Goal: Find specific page/section: Find specific page/section

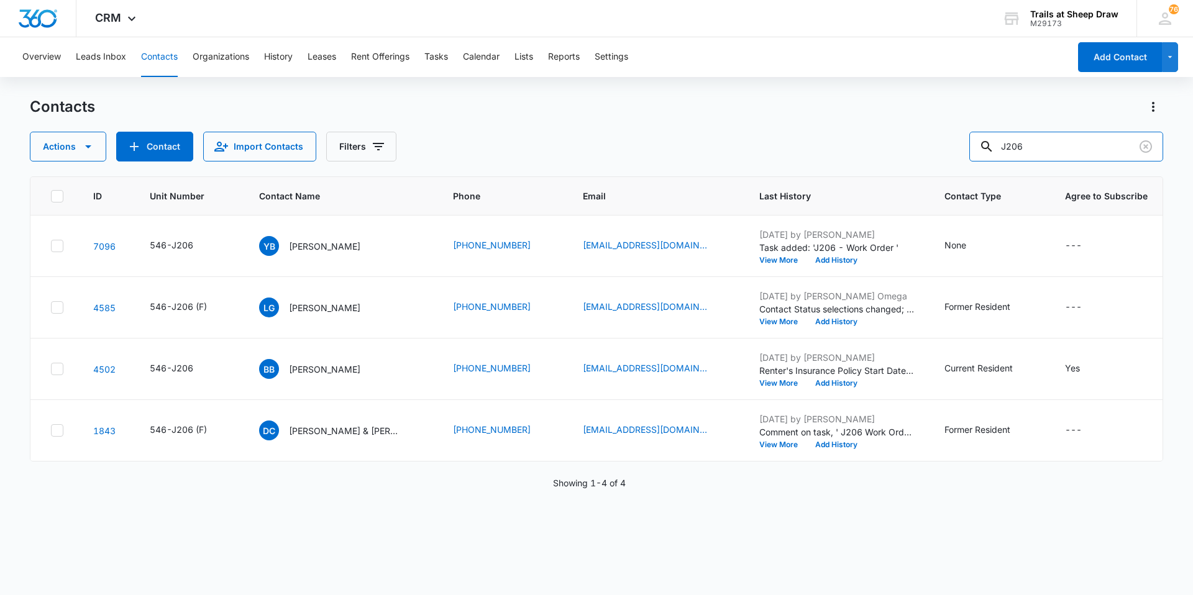
drag, startPoint x: 1001, startPoint y: 146, endPoint x: 949, endPoint y: 138, distance: 52.8
click at [949, 138] on div "Actions Contact Import Contacts Filters J206" at bounding box center [596, 147] width 1133 height 30
type input "G302"
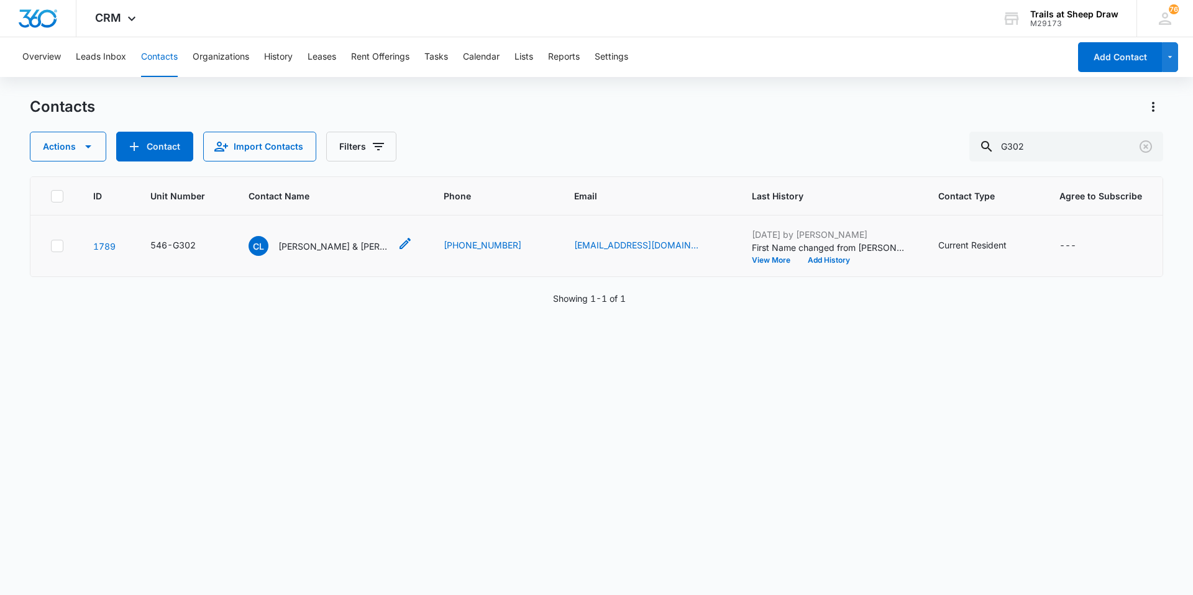
click at [321, 252] on p "[PERSON_NAME] & [PERSON_NAME]" at bounding box center [334, 246] width 112 height 13
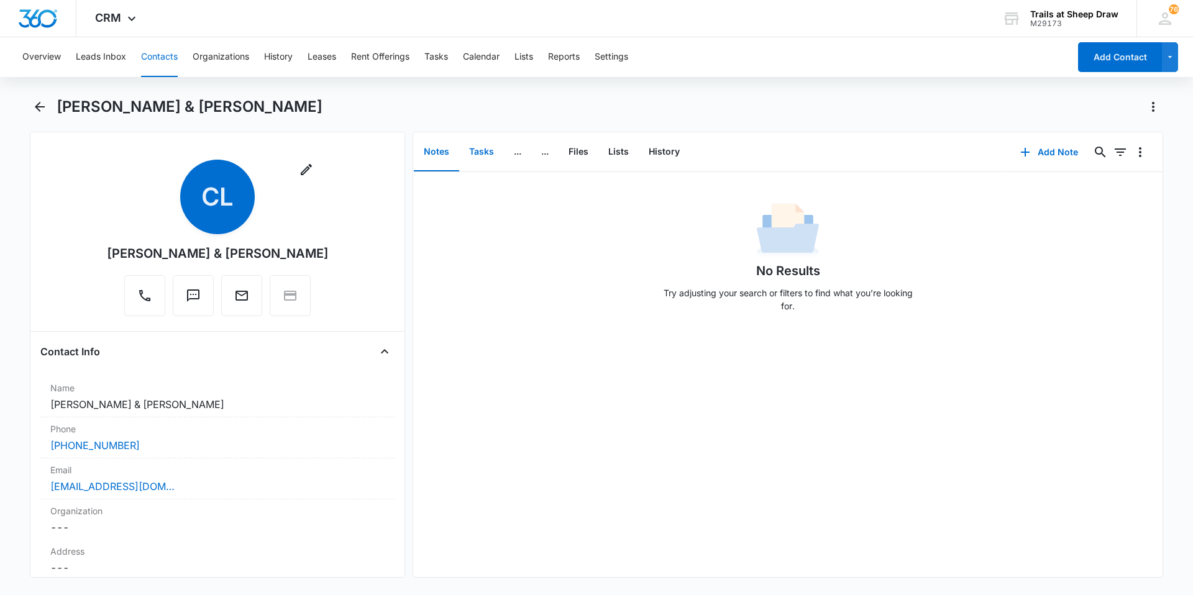
click at [475, 145] on button "Tasks" at bounding box center [481, 152] width 45 height 39
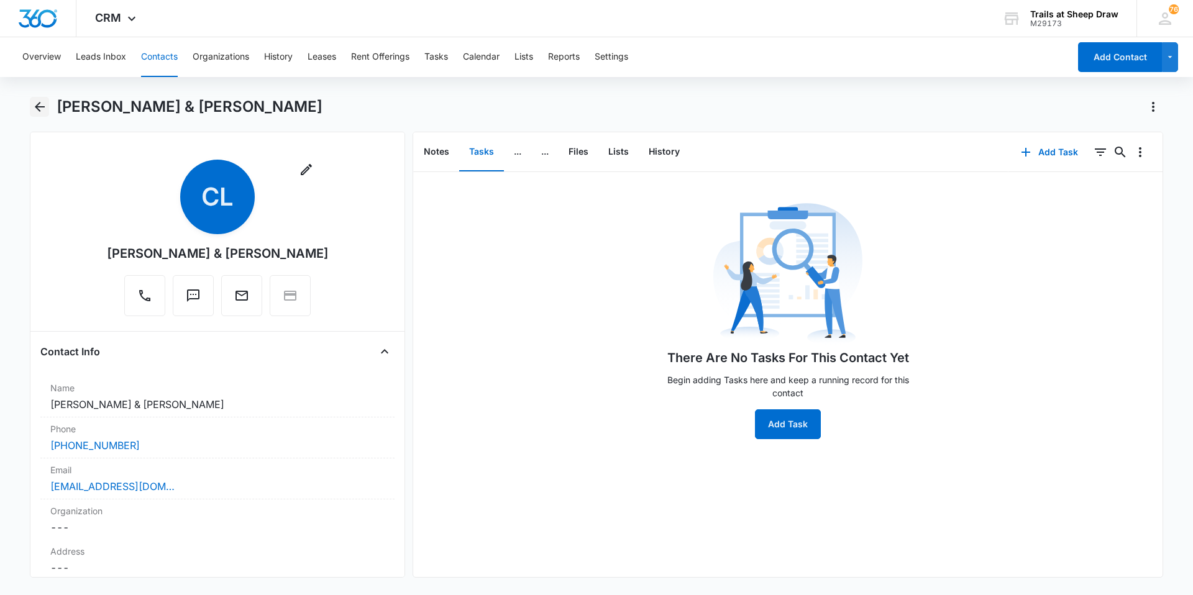
click at [42, 99] on icon "Back" at bounding box center [39, 106] width 15 height 15
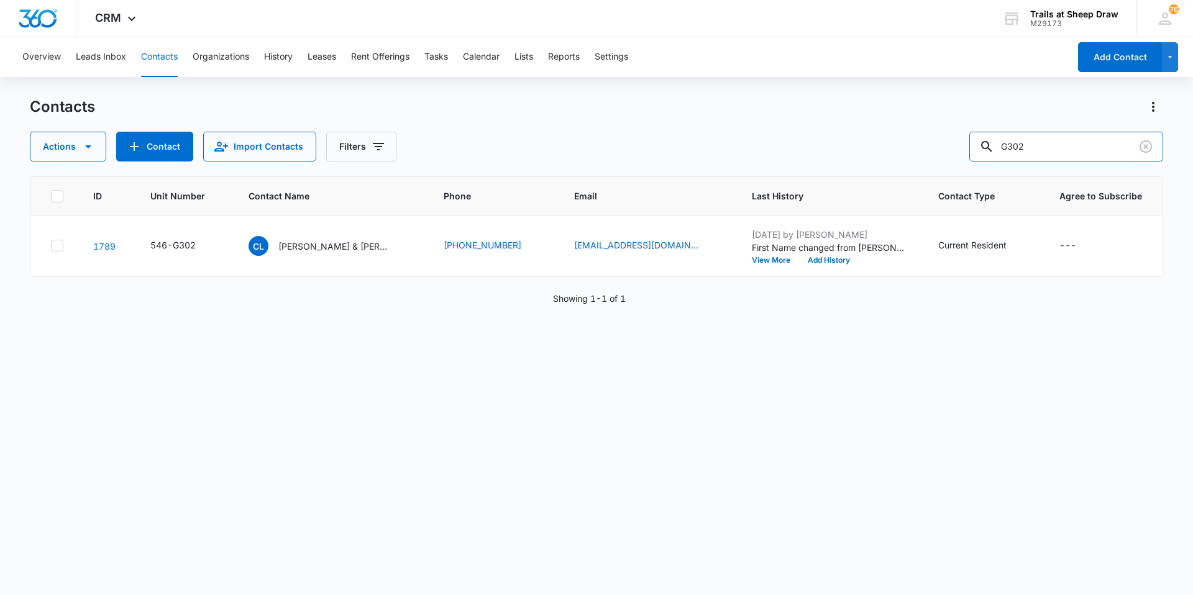
drag, startPoint x: 1024, startPoint y: 150, endPoint x: 935, endPoint y: 155, distance: 89.0
click at [935, 155] on div "Actions Contact Import Contacts Filters G302" at bounding box center [596, 147] width 1133 height 30
type input "02"
drag, startPoint x: 1038, startPoint y: 142, endPoint x: 970, endPoint y: 143, distance: 67.7
click at [971, 143] on div "Actions Contact Import Contacts Filters 02" at bounding box center [596, 147] width 1133 height 30
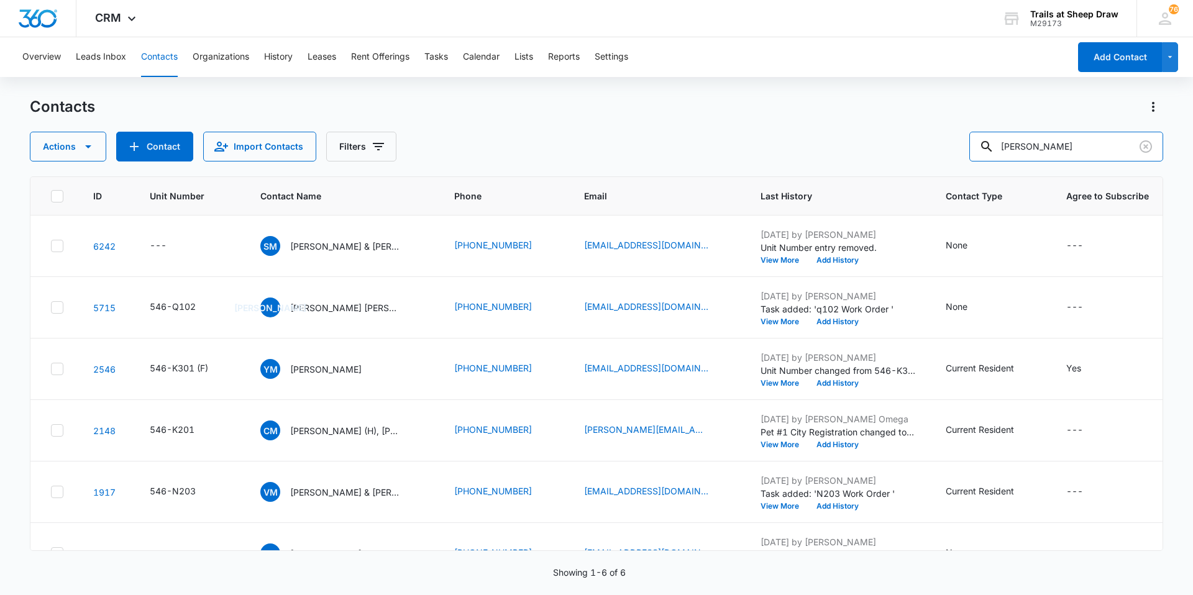
drag, startPoint x: 1077, startPoint y: 150, endPoint x: 928, endPoint y: 158, distance: 150.0
click at [928, 158] on div "Actions Contact Import Contacts Filters [PERSON_NAME]" at bounding box center [596, 147] width 1133 height 30
type input "E102"
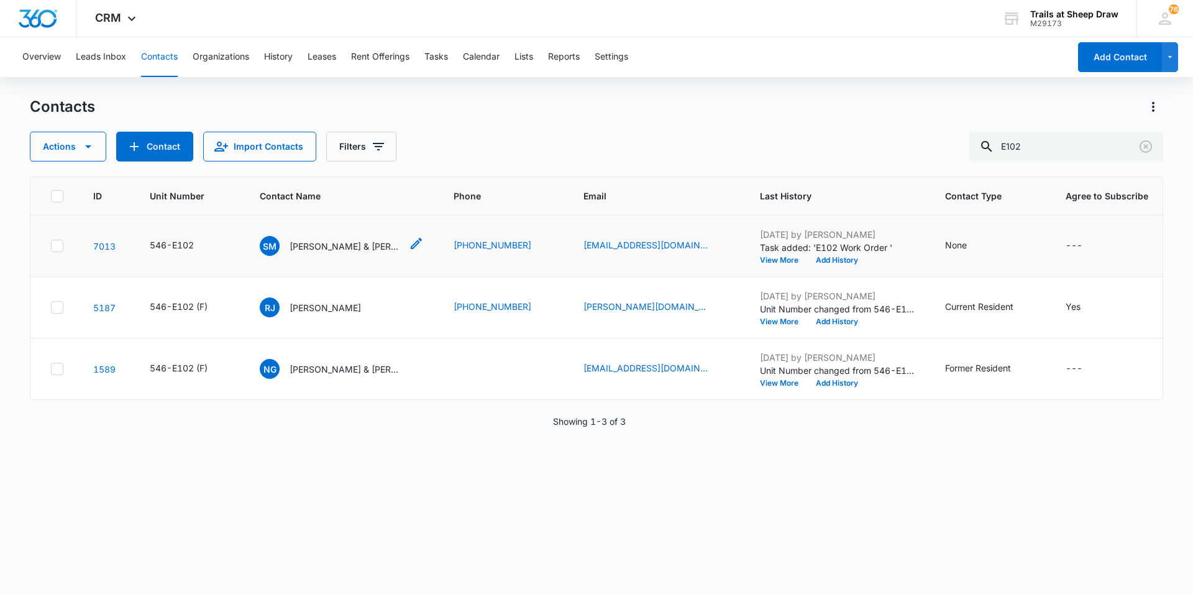
click at [348, 245] on p "[PERSON_NAME] & [PERSON_NAME] [PERSON_NAME]" at bounding box center [346, 246] width 112 height 13
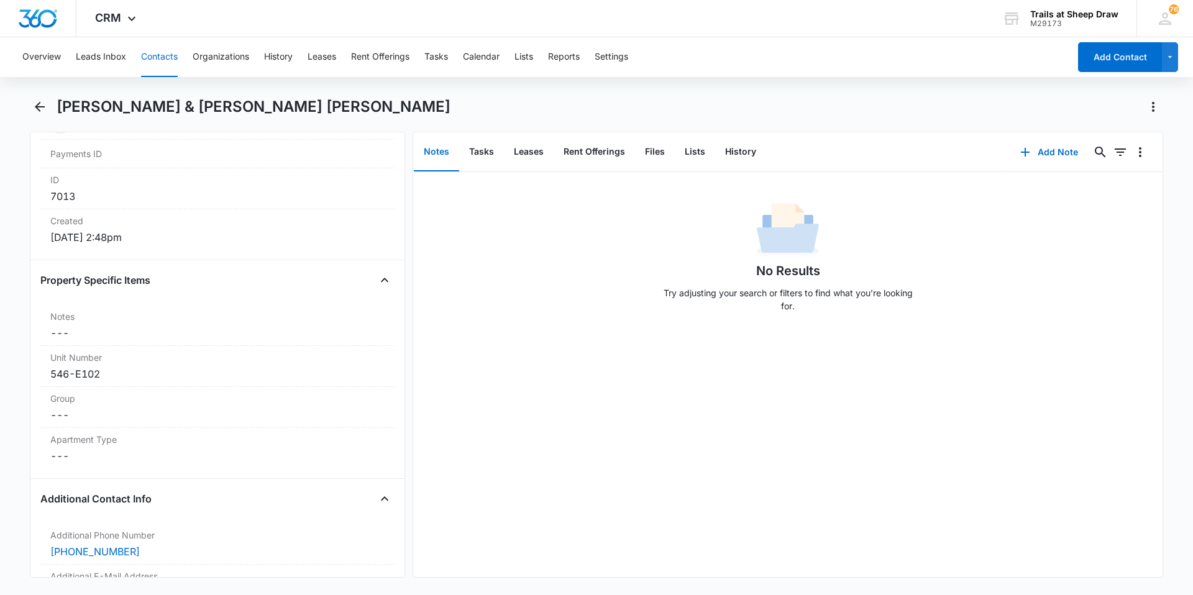
scroll to position [808, 0]
click at [36, 114] on icon "Back" at bounding box center [39, 106] width 15 height 15
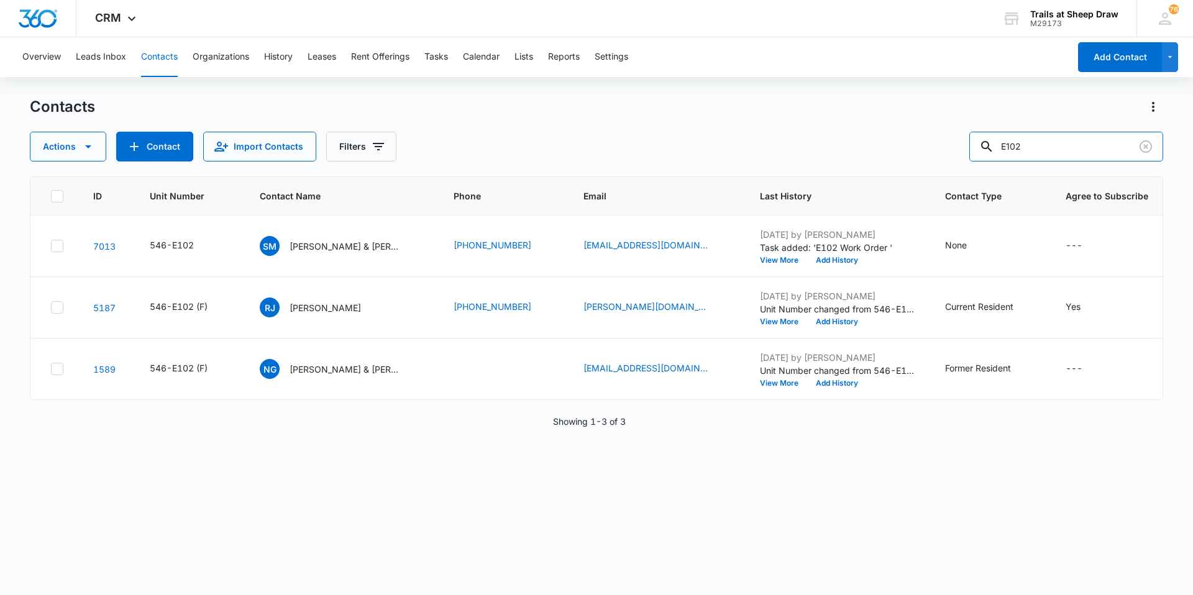
drag, startPoint x: 1025, startPoint y: 150, endPoint x: 931, endPoint y: 158, distance: 94.2
click at [931, 158] on div "Actions Contact Import Contacts Filters E102" at bounding box center [596, 147] width 1133 height 30
type input "8288"
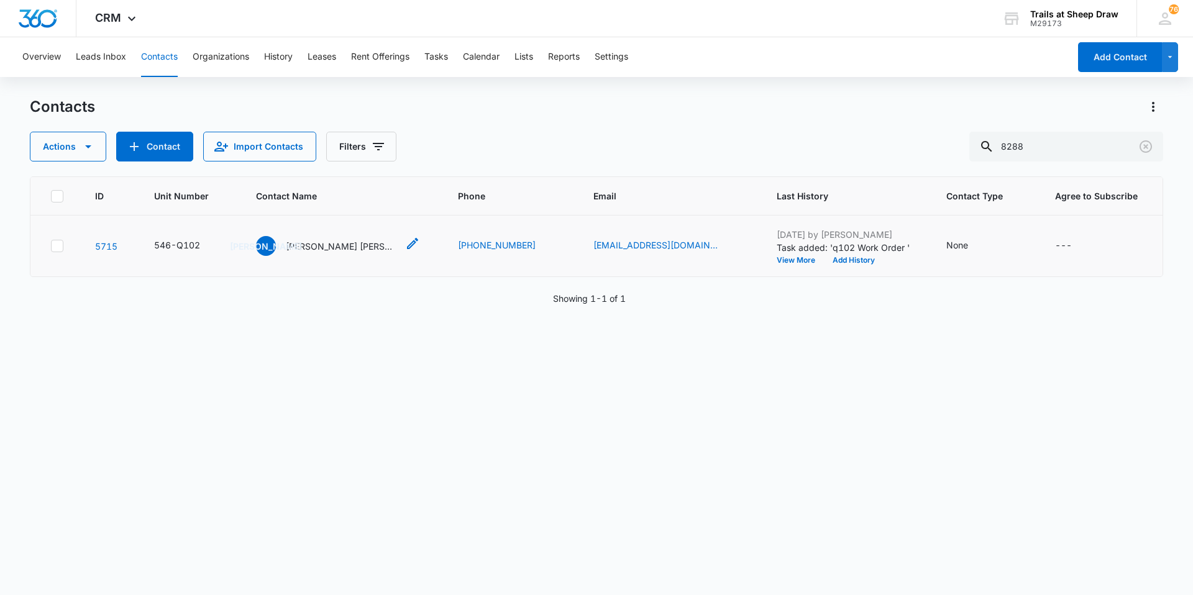
click at [331, 247] on p "[PERSON_NAME] [PERSON_NAME] JR" at bounding box center [342, 246] width 112 height 13
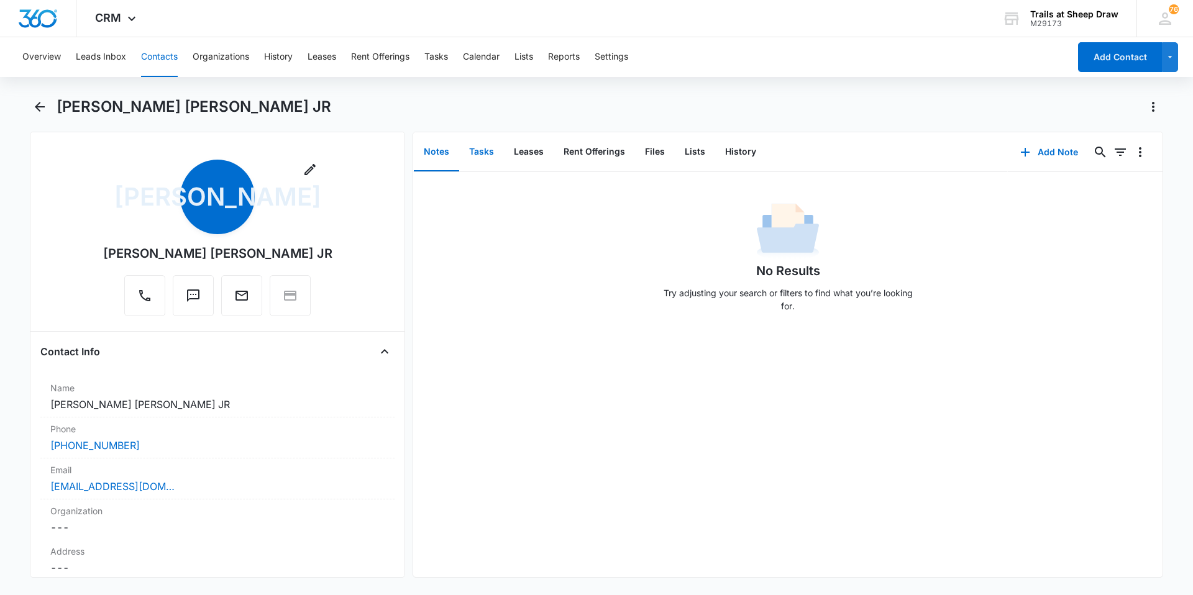
click at [490, 158] on button "Tasks" at bounding box center [481, 152] width 45 height 39
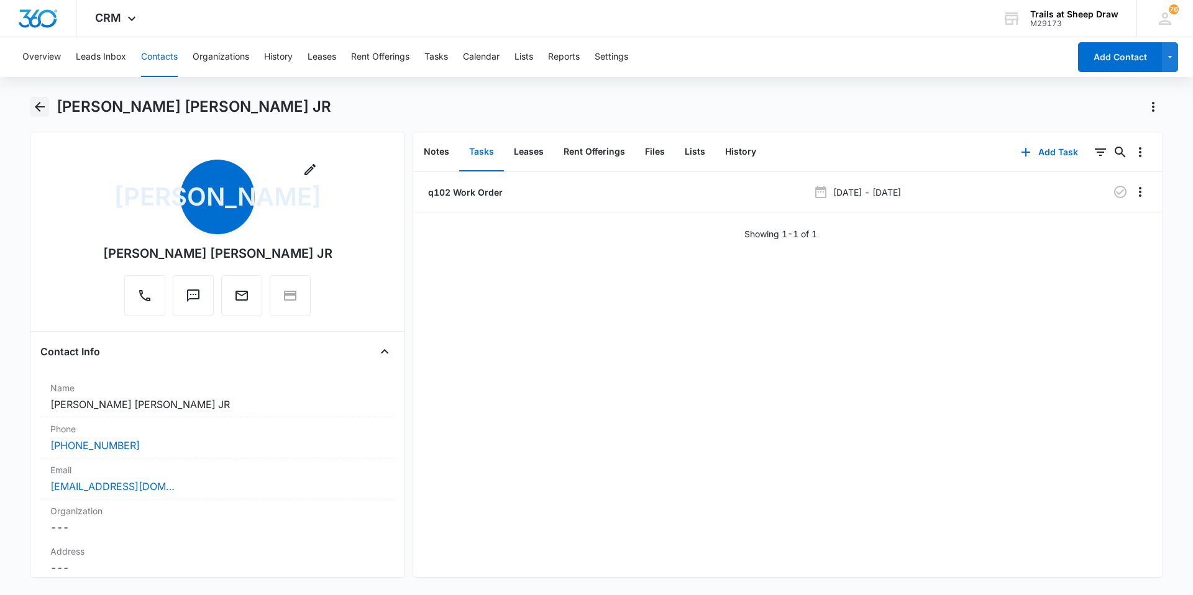
click at [33, 105] on button "Back" at bounding box center [39, 107] width 19 height 20
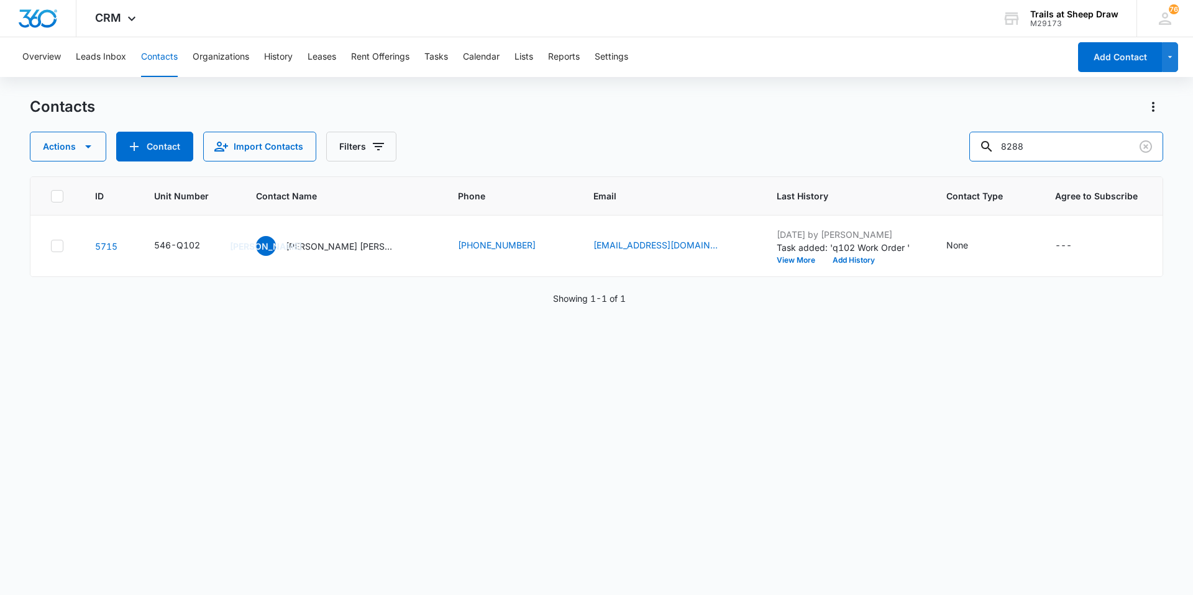
drag, startPoint x: 1041, startPoint y: 150, endPoint x: 971, endPoint y: 173, distance: 73.9
click at [972, 171] on div "Contacts Actions Contact Import Contacts Filters 8288 ID Unit Number Contact Na…" at bounding box center [596, 345] width 1133 height 497
type input "7873"
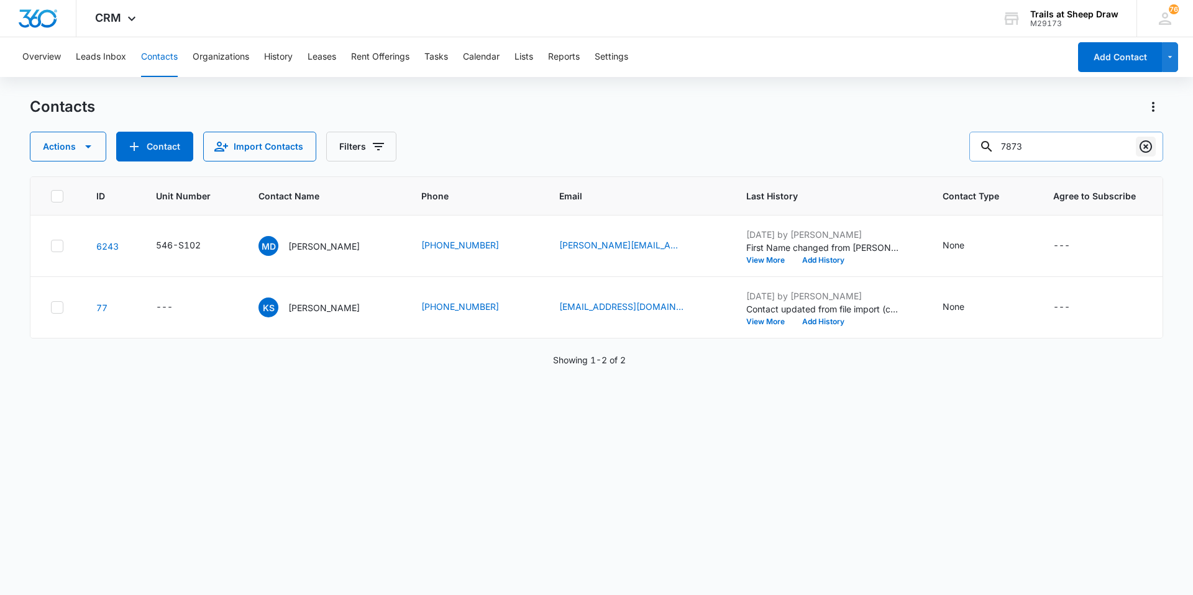
click at [1148, 153] on icon "Clear" at bounding box center [1145, 146] width 15 height 15
